Goal: Book appointment/travel/reservation

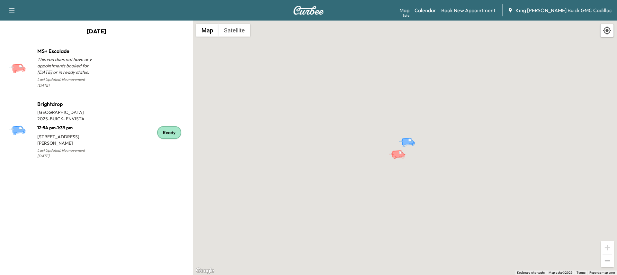
click at [312, 11] on img at bounding box center [308, 10] width 31 height 9
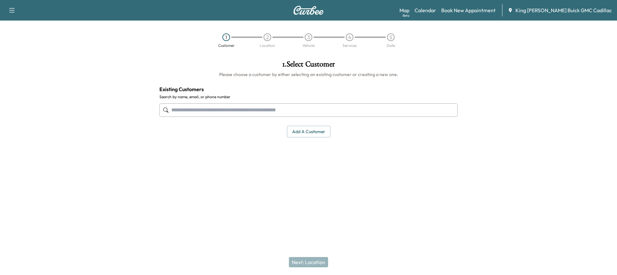
click at [6, 10] on button "button" at bounding box center [11, 10] width 13 height 10
click at [146, 10] on div "Support Log Out Map Beta Calendar Book New Appointment King [PERSON_NAME] Buick…" at bounding box center [308, 10] width 617 height 21
click at [436, 8] on link "Calendar" at bounding box center [425, 10] width 22 height 8
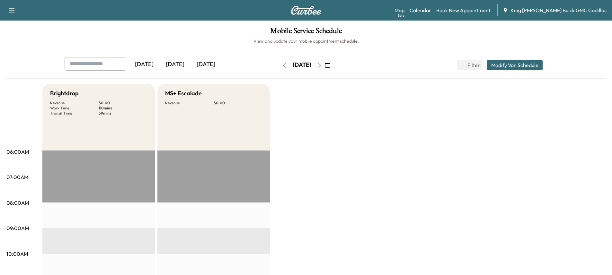
click at [204, 64] on div "[DATE]" at bounding box center [206, 64] width 31 height 15
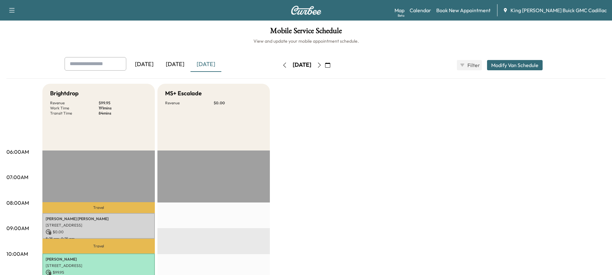
click at [200, 68] on div "[DATE]" at bounding box center [206, 64] width 31 height 15
click at [330, 66] on icon "button" at bounding box center [327, 65] width 5 height 5
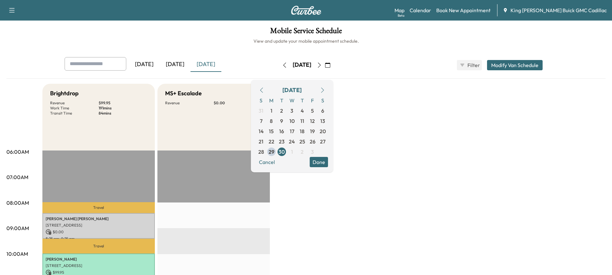
click at [330, 66] on icon "button" at bounding box center [327, 65] width 5 height 5
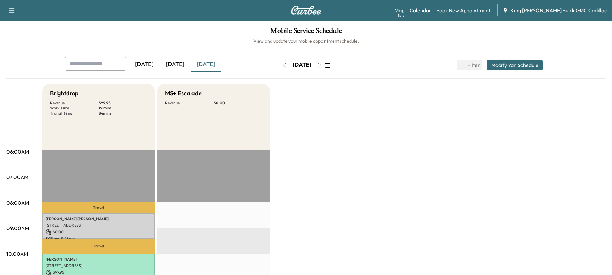
click at [311, 64] on div "[DATE]" at bounding box center [302, 65] width 19 height 8
click at [325, 64] on button "button" at bounding box center [319, 65] width 11 height 10
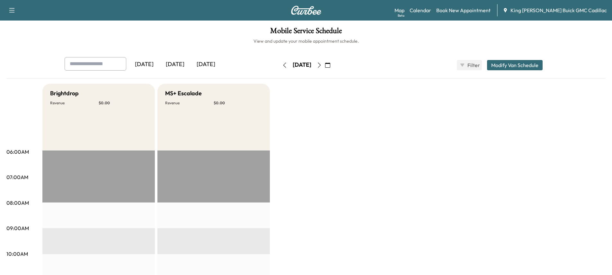
click at [321, 65] on icon "button" at bounding box center [319, 65] width 3 height 5
click at [322, 66] on icon "button" at bounding box center [319, 65] width 5 height 5
click at [325, 69] on button "button" at bounding box center [319, 65] width 11 height 10
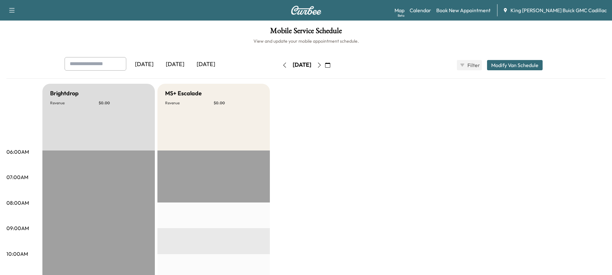
click at [322, 65] on icon "button" at bounding box center [319, 65] width 5 height 5
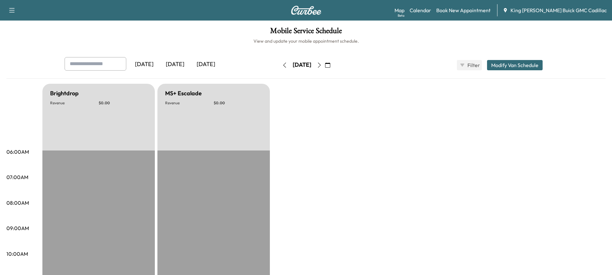
click at [333, 65] on button "button" at bounding box center [327, 65] width 11 height 10
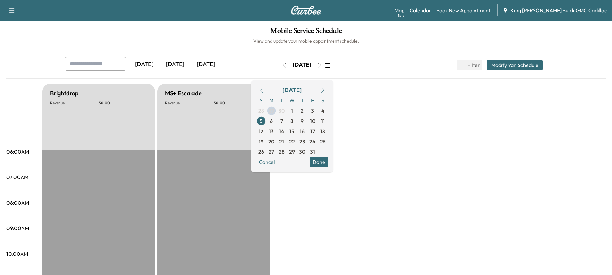
click at [322, 64] on icon "button" at bounding box center [319, 65] width 5 height 5
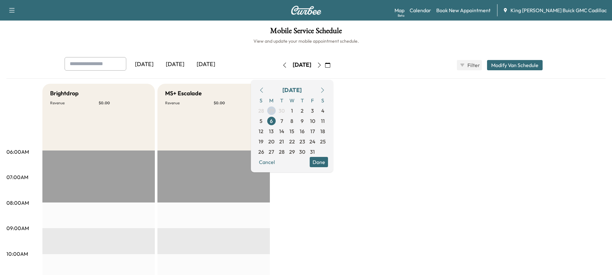
click at [234, 66] on div "[DATE] [DATE] [DATE]" at bounding box center [161, 65] width 193 height 16
click at [293, 67] on div "[DATE]" at bounding box center [302, 65] width 19 height 8
